Goal: Task Accomplishment & Management: Manage account settings

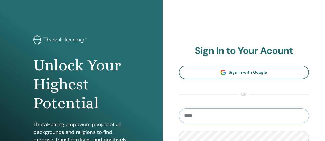
type input "**********"
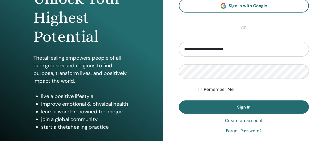
scroll to position [68, 0]
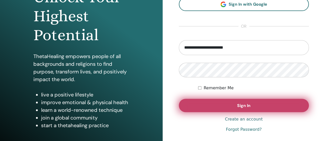
click at [244, 105] on span "Sign In" at bounding box center [243, 105] width 13 height 5
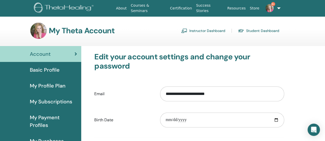
click at [209, 29] on link "Instructor Dashboard" at bounding box center [203, 31] width 44 height 8
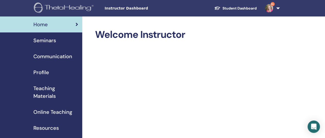
click at [48, 41] on span "Seminars" at bounding box center [44, 40] width 23 height 8
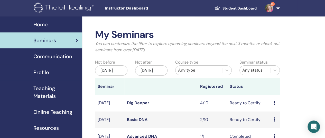
click at [132, 105] on link "Dig Deeper" at bounding box center [138, 102] width 22 height 5
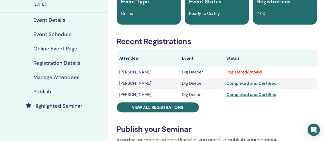
scroll to position [50, 0]
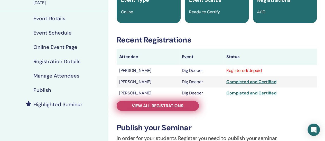
click at [156, 108] on span "View all registrations" at bounding box center [158, 105] width 52 height 5
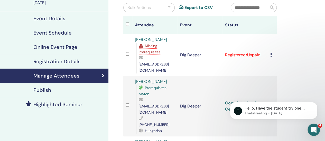
click at [149, 45] on span "Missing Prerequisites" at bounding box center [150, 49] width 22 height 11
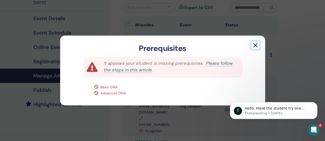
click at [255, 45] on button "button" at bounding box center [255, 45] width 8 height 8
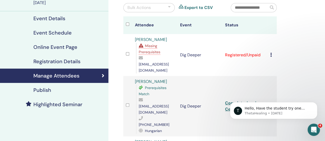
click at [272, 52] on div "Cancel Registration Do not auto-certify Mark as Paid Mark as Unpaid Mark as Abs…" at bounding box center [272, 55] width 4 height 6
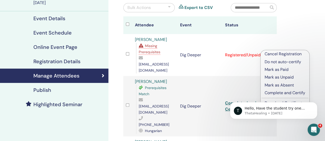
click at [270, 92] on html "T Hello, Have the student try one more time. It should work now. If it does not…" at bounding box center [273, 110] width 103 height 36
drag, startPoint x: 55, startPoint y: 2, endPoint x: 321, endPoint y: 38, distance: 268.1
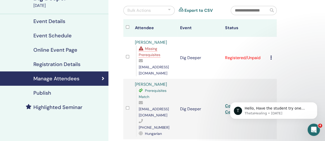
scroll to position [46, 0]
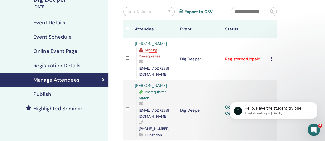
click at [271, 57] on icon at bounding box center [271, 59] width 2 height 4
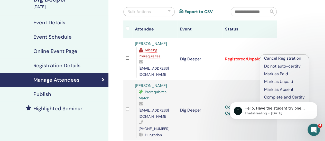
click at [266, 97] on body "T Hello, Have the student try one more time. It should work now. If it does not…" at bounding box center [273, 110] width 99 height 32
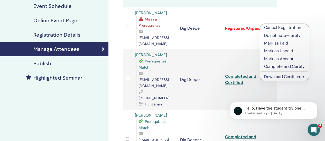
scroll to position [77, 0]
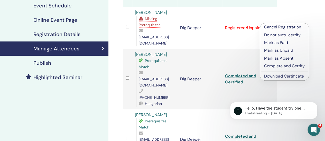
click at [280, 76] on link "Download Certificate" at bounding box center [284, 76] width 40 height 5
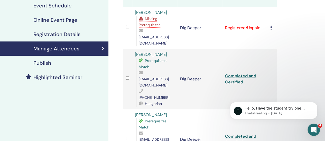
click at [271, 26] on icon at bounding box center [271, 28] width 2 height 4
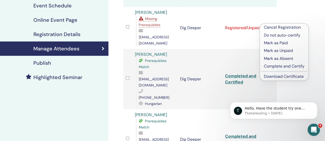
click at [273, 66] on p "Complete and Certify" at bounding box center [284, 66] width 41 height 6
